Goal: Find contact information

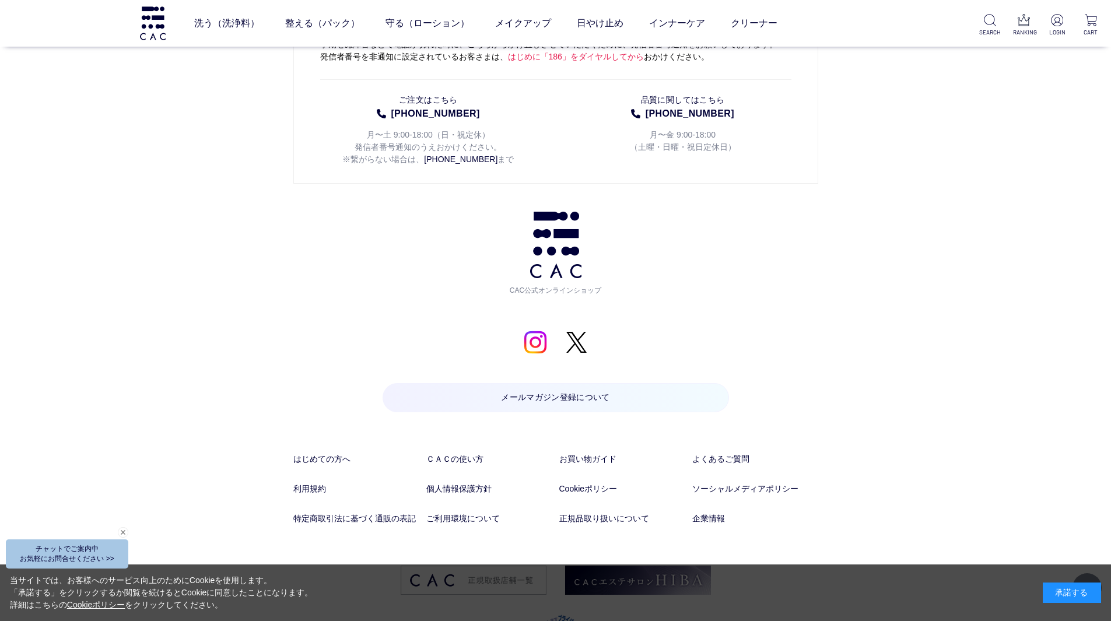
scroll to position [6065, 0]
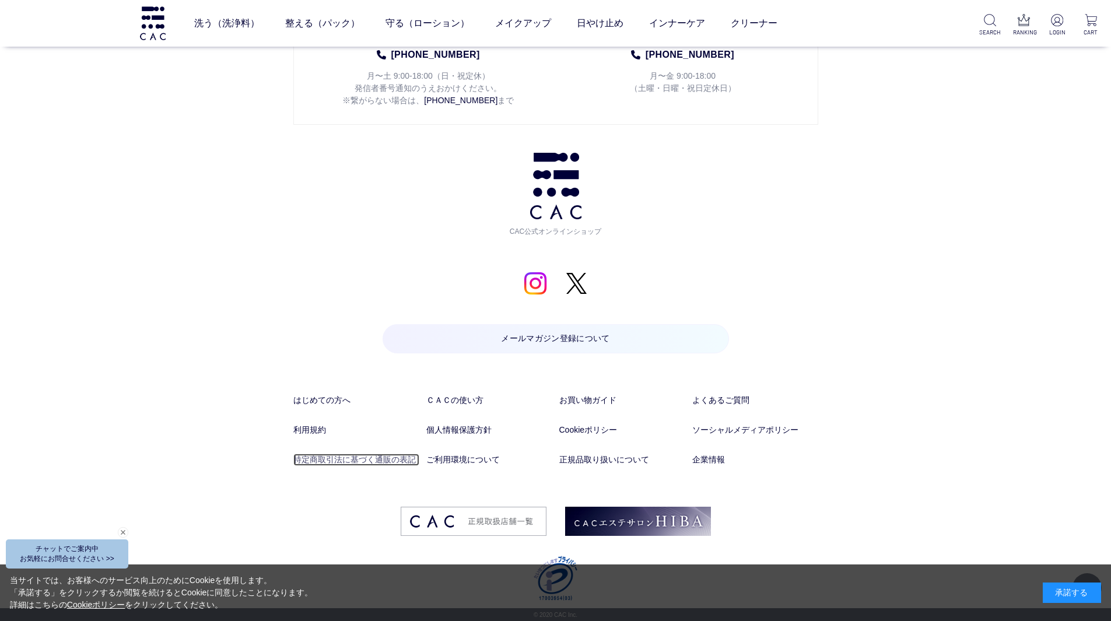
click at [382, 457] on link "特定商取引法に基づく通販の表記" at bounding box center [356, 460] width 126 height 12
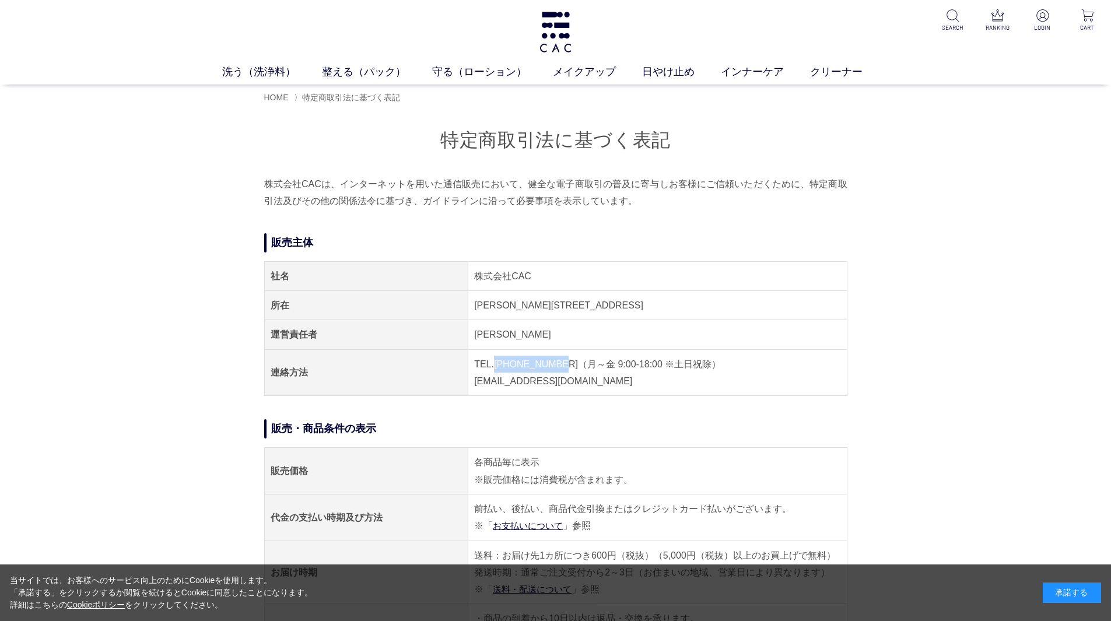
drag, startPoint x: 494, startPoint y: 363, endPoint x: 558, endPoint y: 370, distance: 63.9
click at [558, 370] on td "TEL.04-7153-3348（月～金 9:00-18:00 ※土日祝除） E-MAIL.acc@cac-cosme.co.jp" at bounding box center [657, 372] width 378 height 47
copy td "04-7153-3348"
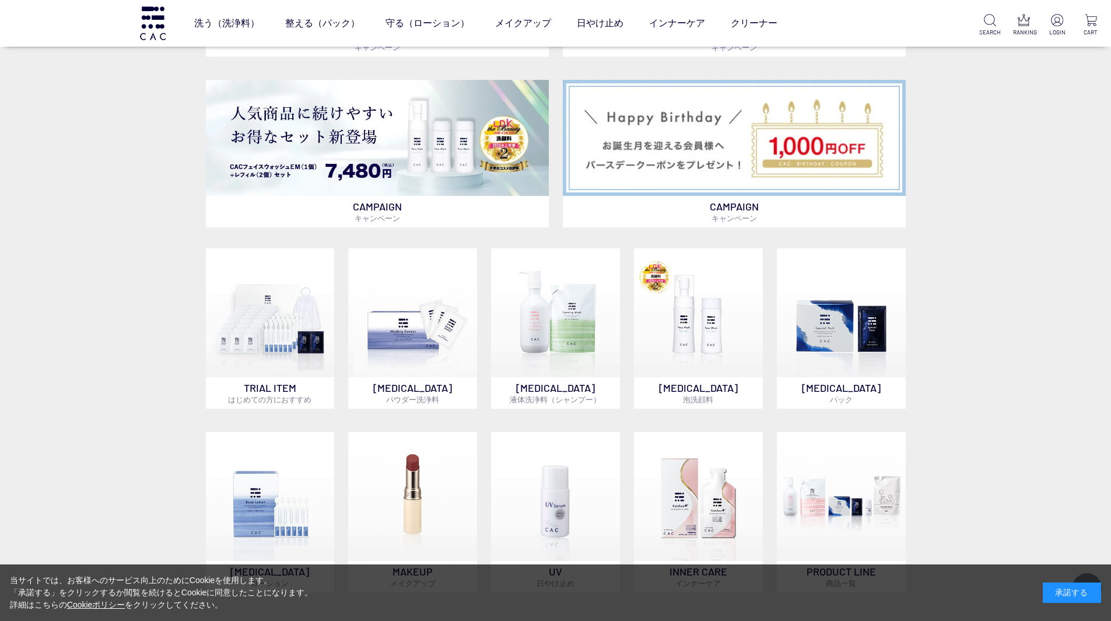
scroll to position [739, 0]
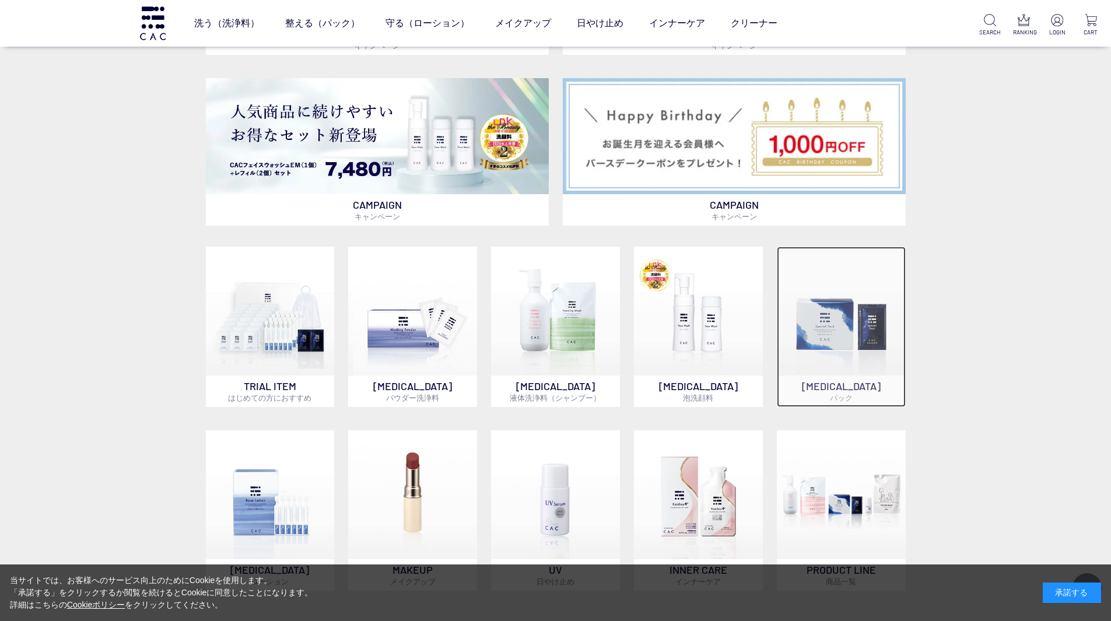
click at [849, 309] on img at bounding box center [840, 311] width 129 height 129
